Goal: Task Accomplishment & Management: Use online tool/utility

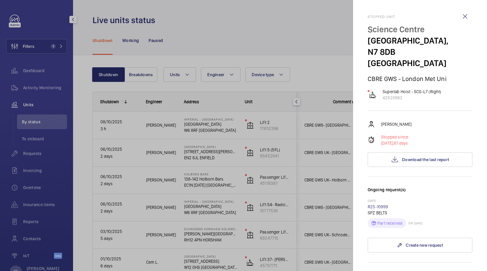
scroll to position [0, 109]
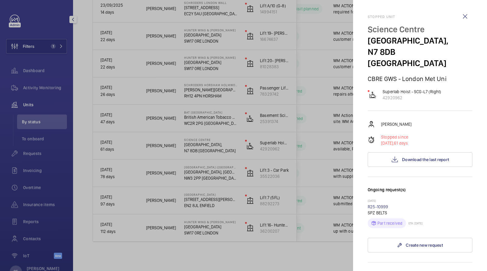
click at [36, 157] on div at bounding box center [243, 135] width 487 height 271
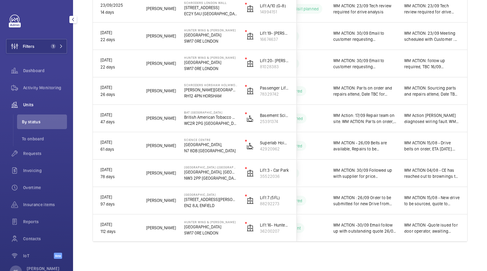
click at [33, 152] on mat-sidenav-container "Filters 1 Dashboard Activity Monitoring Units By status To onboard Requests Inv…" at bounding box center [243, 135] width 487 height 271
click at [33, 152] on span "Requests" at bounding box center [45, 153] width 44 height 6
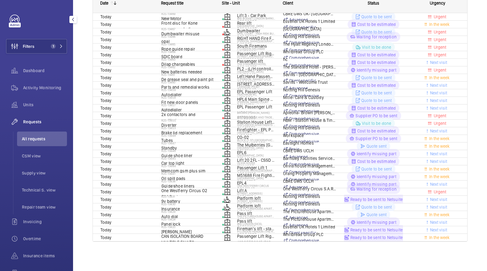
scroll to position [3, 0]
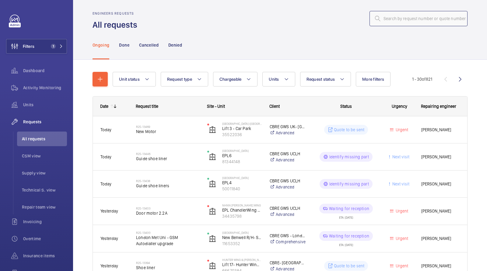
click at [398, 16] on input "text" at bounding box center [418, 18] width 98 height 15
paste input "R25-06818"
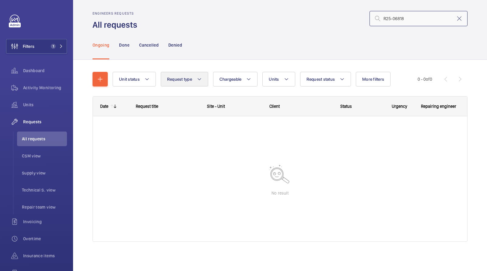
scroll to position [3, 0]
type input "R25-06818"
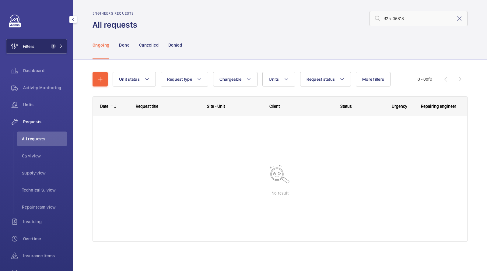
click at [57, 44] on span "1" at bounding box center [55, 46] width 15 height 5
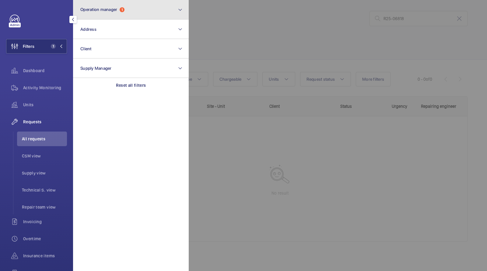
click at [117, 14] on button "Operation manager 1" at bounding box center [131, 9] width 116 height 19
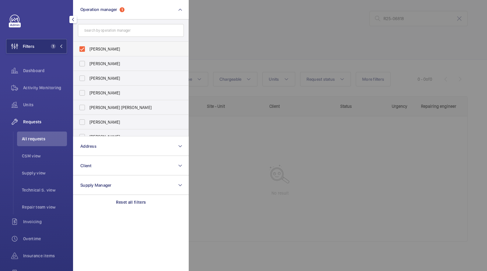
click at [114, 50] on span "[PERSON_NAME]" at bounding box center [131, 49] width 84 height 6
click at [88, 50] on input "[PERSON_NAME]" at bounding box center [82, 49] width 12 height 12
checkbox input "false"
click at [237, 31] on div at bounding box center [432, 135] width 487 height 271
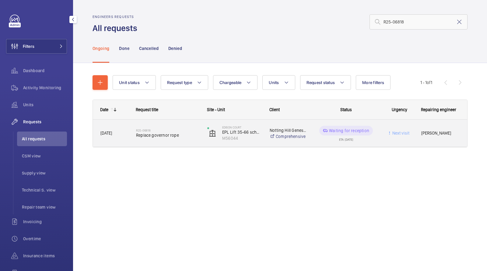
click at [150, 132] on span "Replace governor rope" at bounding box center [167, 135] width 63 height 6
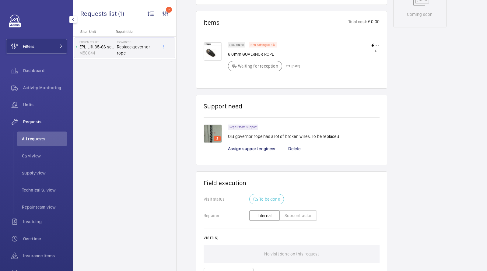
scroll to position [389, 0]
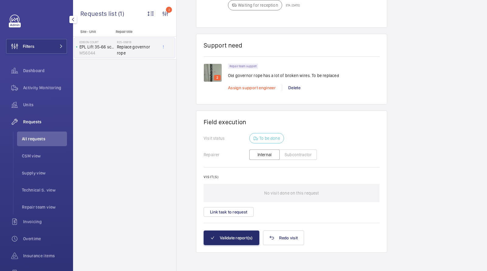
click at [256, 86] on span "Assign support engineer" at bounding box center [252, 87] width 48 height 5
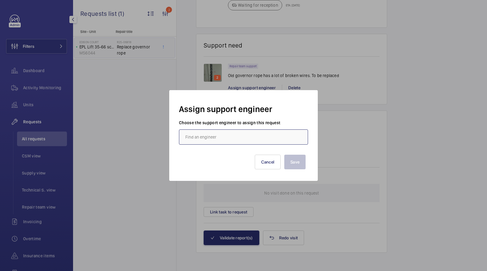
click at [214, 144] on input "text" at bounding box center [243, 136] width 129 height 15
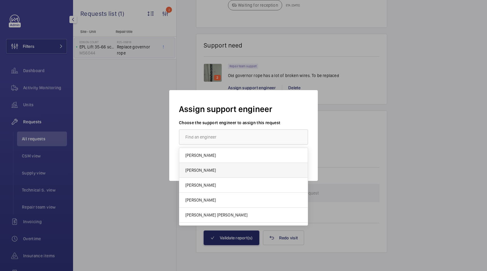
click at [204, 171] on mat-option "[PERSON_NAME]" at bounding box center [243, 170] width 128 height 15
type input "[PERSON_NAME]"
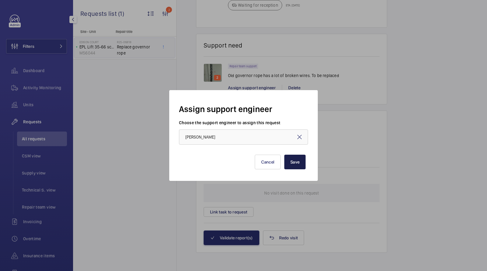
click at [297, 160] on button "Save" at bounding box center [294, 162] width 21 height 15
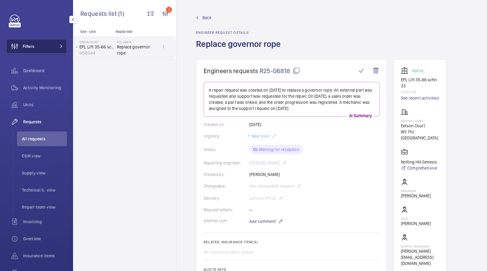
click at [56, 42] on button "Filters" at bounding box center [36, 46] width 61 height 15
click at [52, 45] on button "Filters" at bounding box center [36, 46] width 61 height 15
click at [43, 43] on button "Filters" at bounding box center [36, 46] width 61 height 15
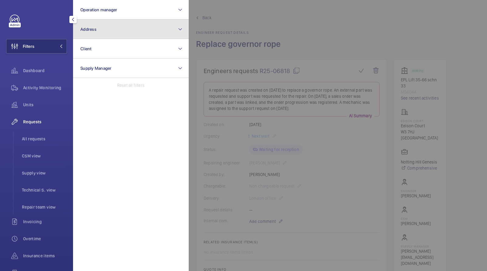
click at [97, 29] on button "Address" at bounding box center [131, 28] width 116 height 19
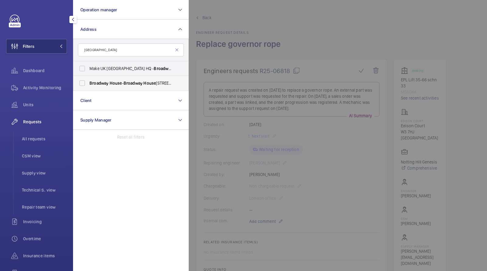
type input "[GEOGRAPHIC_DATA]"
click at [113, 83] on span "House" at bounding box center [115, 83] width 12 height 5
click at [88, 83] on input "[STREET_ADDRESS]" at bounding box center [82, 83] width 12 height 12
checkbox input "true"
click at [36, 138] on span "All requests" at bounding box center [44, 139] width 45 height 6
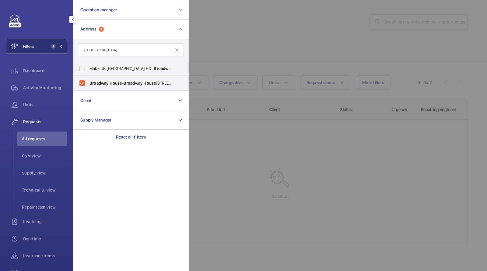
click at [237, 39] on div at bounding box center [432, 135] width 487 height 271
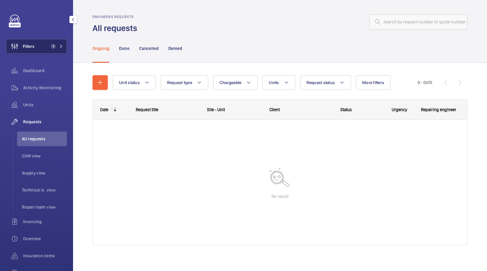
click at [55, 44] on span "1" at bounding box center [51, 46] width 7 height 5
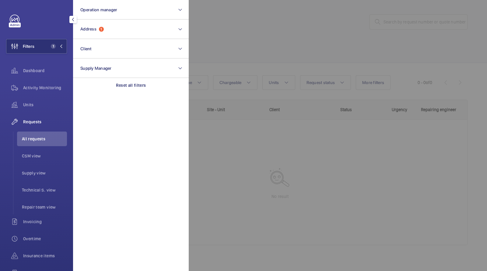
click at [42, 117] on div "Requests" at bounding box center [36, 121] width 61 height 15
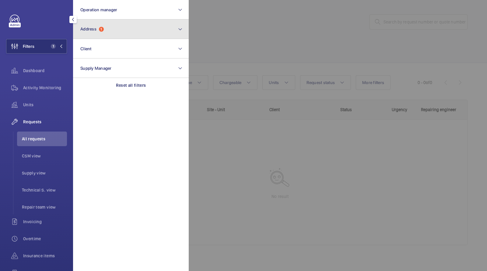
click at [102, 32] on button "Address 1" at bounding box center [131, 28] width 116 height 19
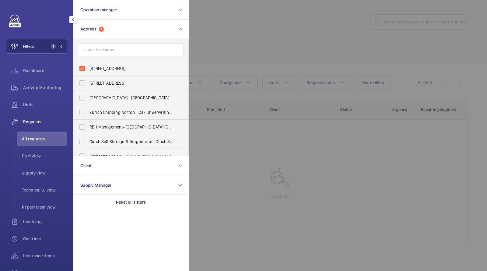
click at [99, 65] on span "[STREET_ADDRESS]" at bounding box center [131, 68] width 84 height 6
click at [88, 65] on input "[STREET_ADDRESS]" at bounding box center [82, 68] width 12 height 12
checkbox input "false"
click at [105, 50] on input "text" at bounding box center [131, 49] width 106 height 13
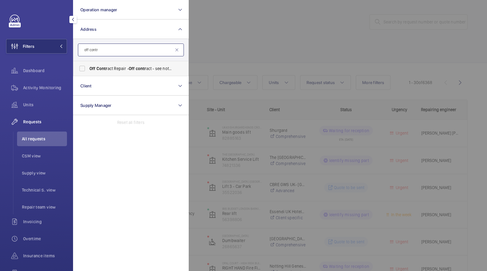
type input "off contr"
click at [110, 69] on span "Off Contr act Repair - Off contr act - see notes in description, LONDON XXXX" at bounding box center [131, 68] width 84 height 6
click at [88, 69] on input "Off Contr act Repair - Off contr act - see notes in description, LONDON XXXX" at bounding box center [82, 68] width 12 height 12
checkbox input "true"
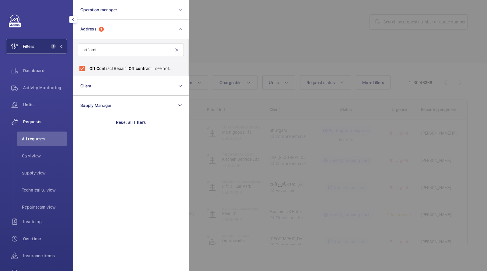
click at [213, 43] on div at bounding box center [432, 135] width 487 height 271
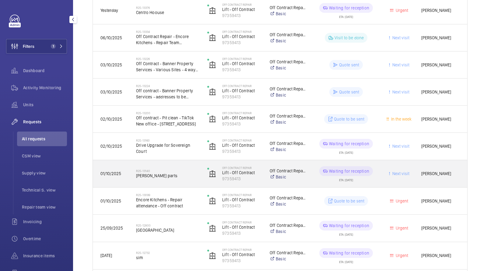
scroll to position [127, 0]
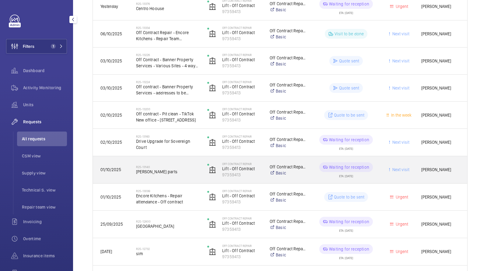
click at [162, 168] on span "[PERSON_NAME] parts" at bounding box center [167, 171] width 63 height 6
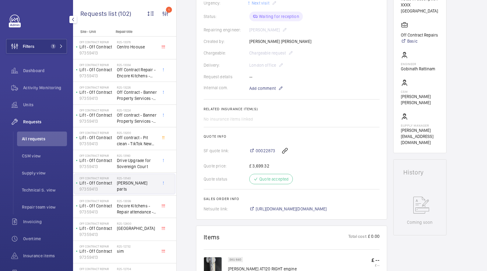
scroll to position [131, 0]
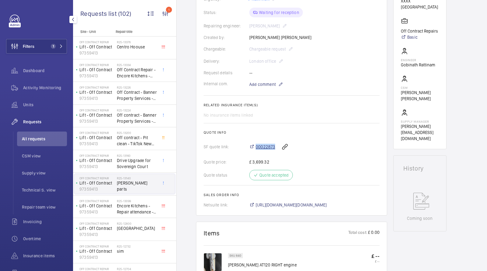
drag, startPoint x: 276, startPoint y: 138, endPoint x: 254, endPoint y: 148, distance: 23.5
click at [254, 148] on wm-front-card-body "A repair request was created on [DATE] for [PERSON_NAME] parts. Parts were orde…" at bounding box center [291, 79] width 176 height 257
copy div "00022873"
